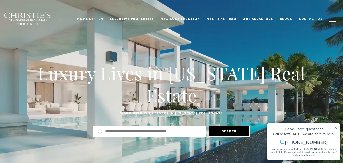
click at [337, 127] on icon at bounding box center [336, 128] width 4 height 4
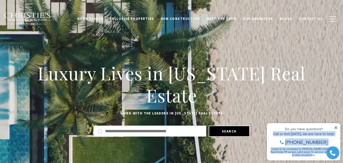
click at [336, 127] on div "Property added to favorites View 3 saved properties Property added to favorites…" at bounding box center [304, 141] width 74 height 37
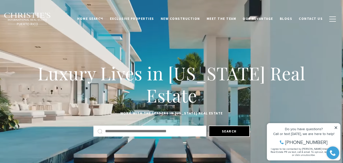
click at [336, 127] on icon at bounding box center [336, 127] width 3 height 3
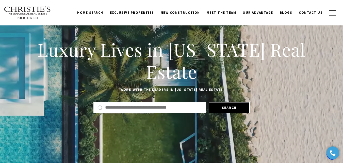
scroll to position [20, 0]
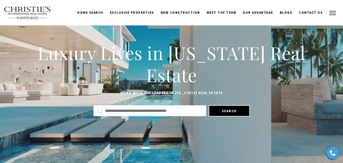
click at [333, 15] on button "button" at bounding box center [332, 13] width 13 height 15
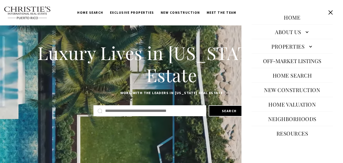
click at [286, 119] on link "Neighborhoods" at bounding box center [292, 119] width 53 height 12
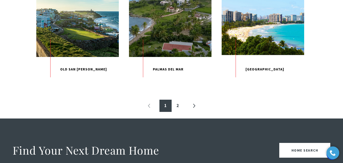
scroll to position [579, 0]
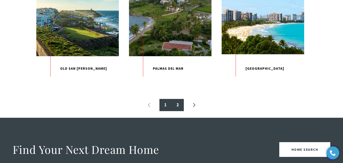
click at [175, 111] on link "2" at bounding box center [178, 105] width 12 height 12
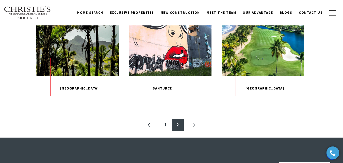
scroll to position [183, 0]
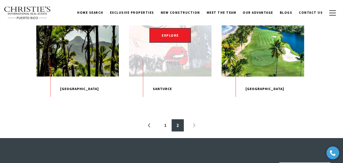
click at [161, 96] on p "Santurce" at bounding box center [170, 88] width 83 height 25
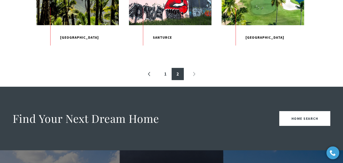
scroll to position [254, 0]
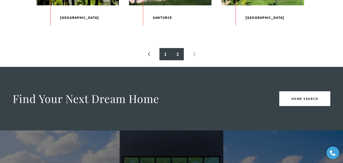
click at [167, 60] on link "1" at bounding box center [165, 54] width 12 height 12
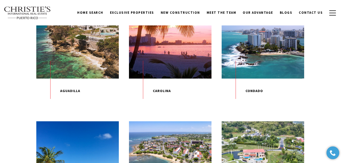
scroll to position [173, 0]
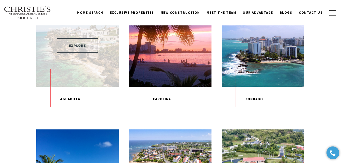
click at [74, 39] on span "EXPLORE" at bounding box center [77, 45] width 41 height 15
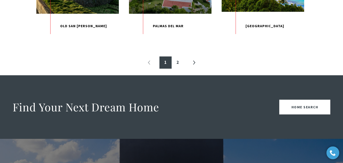
scroll to position [630, 0]
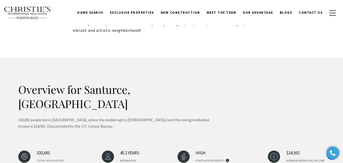
scroll to position [414, 0]
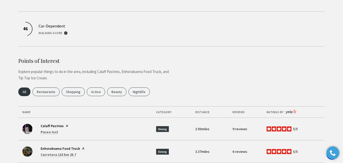
scroll to position [1057, 0]
